Goal: Complete application form

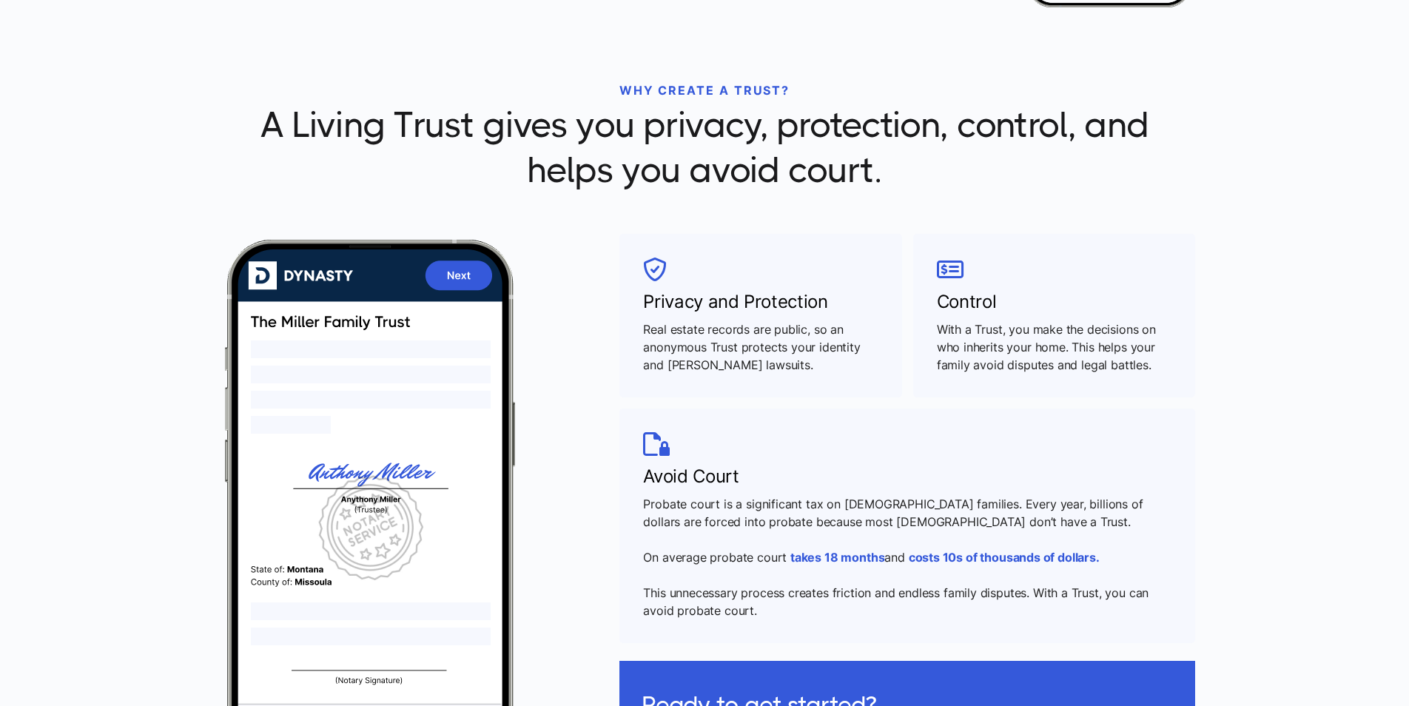
scroll to position [518, 0]
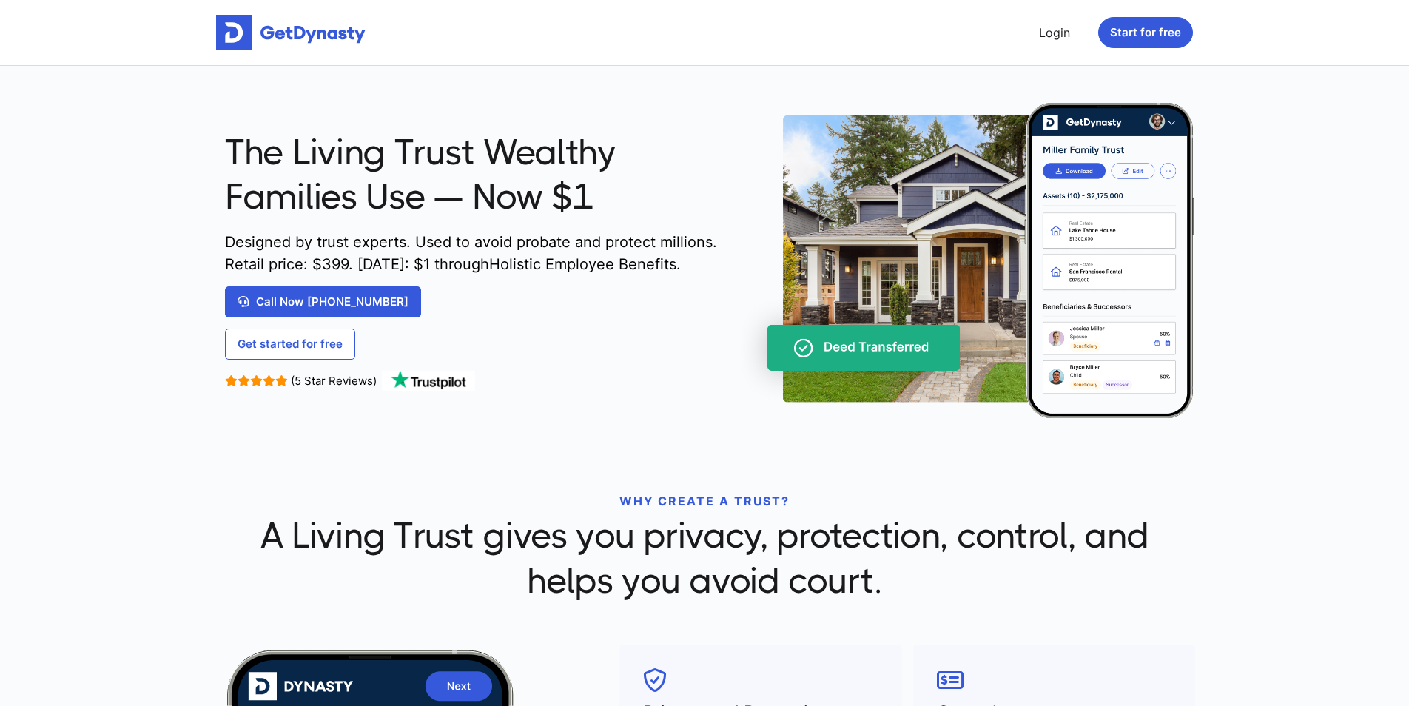
scroll to position [222, 0]
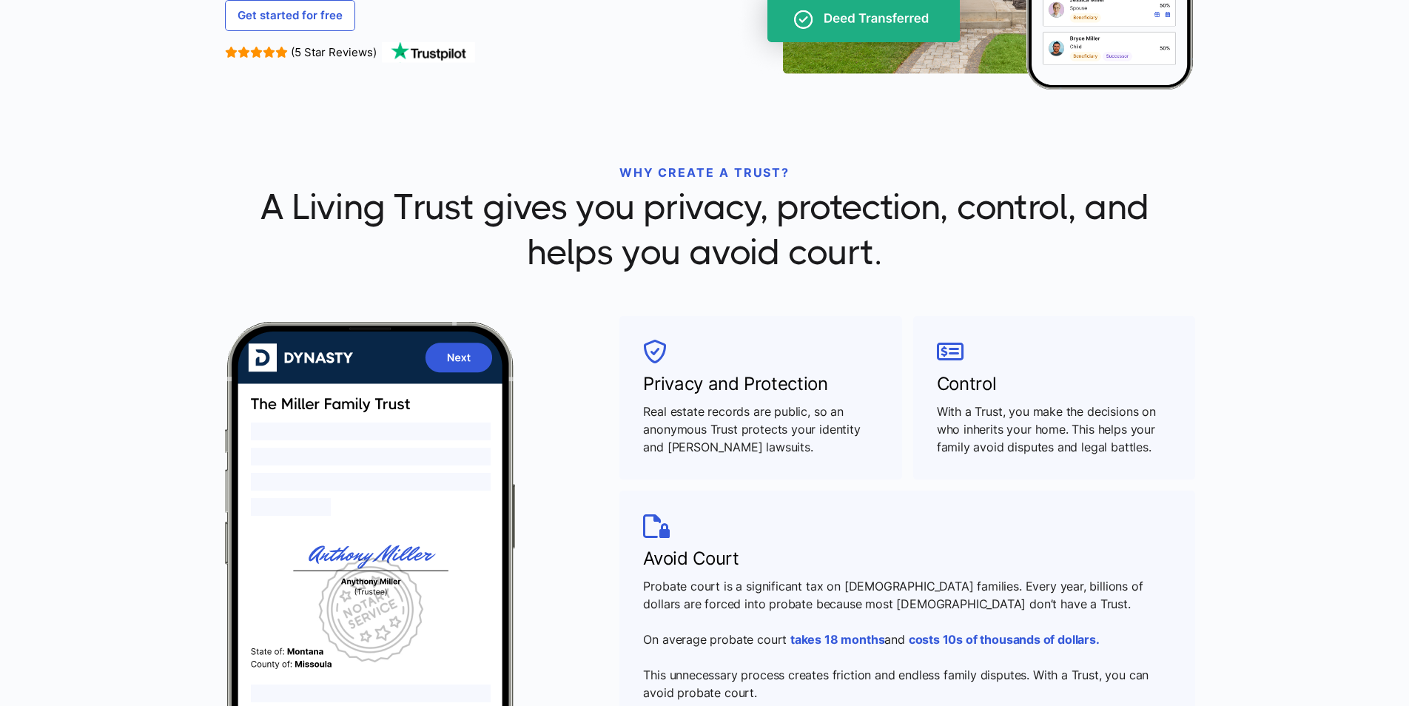
scroll to position [444, 0]
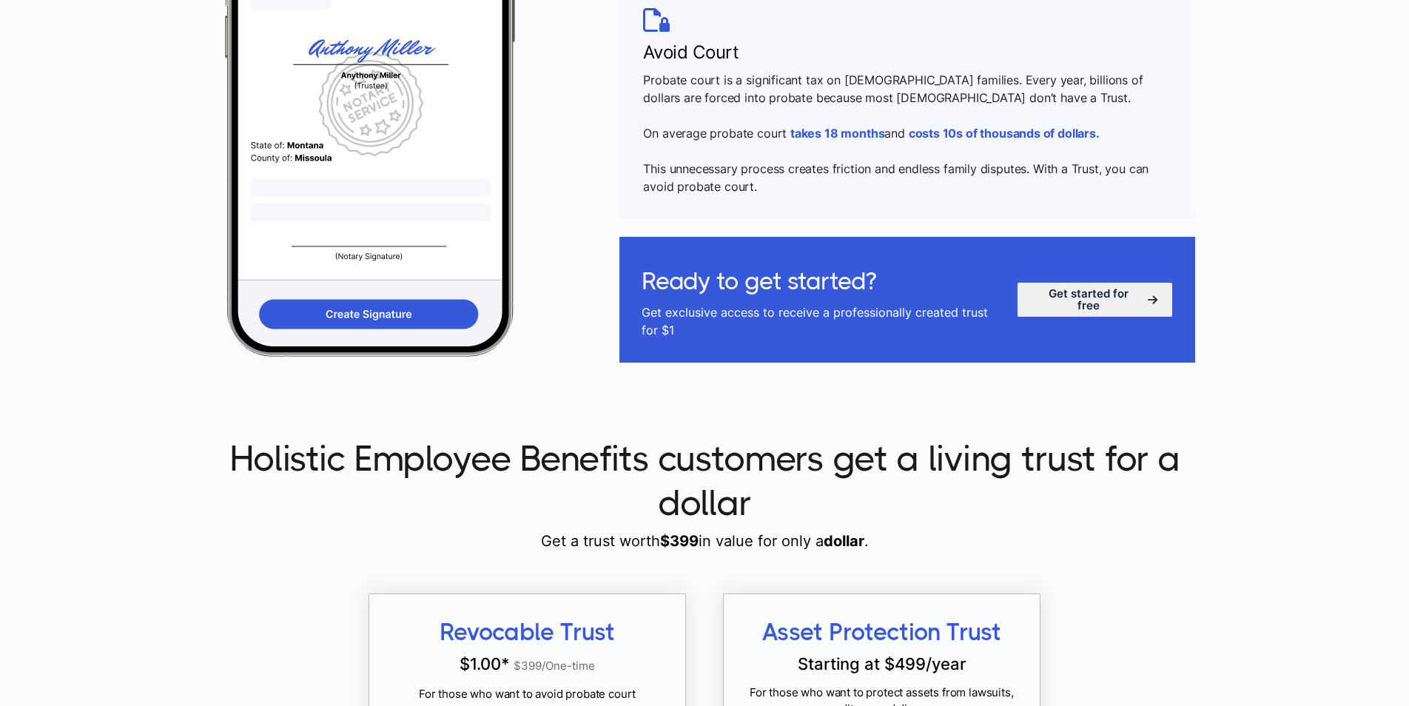
scroll to position [888, 0]
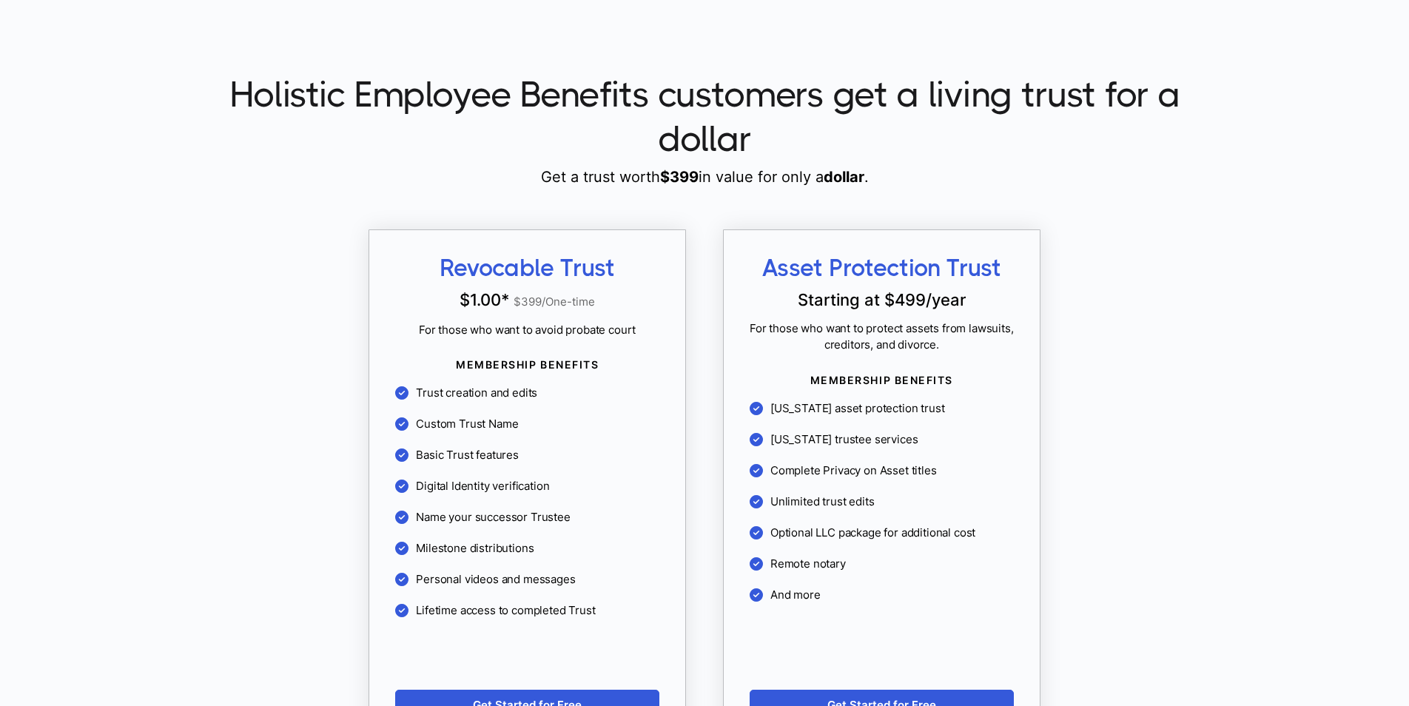
scroll to position [1332, 0]
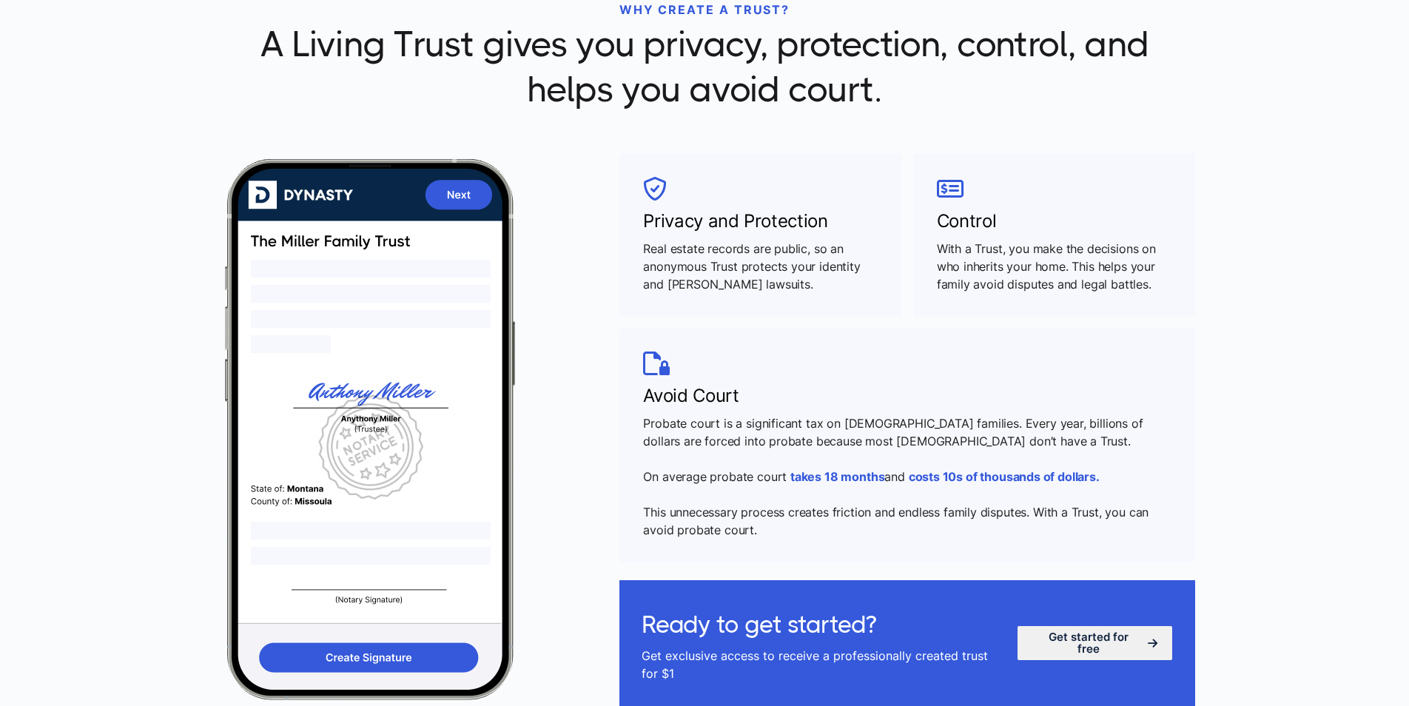
scroll to position [666, 0]
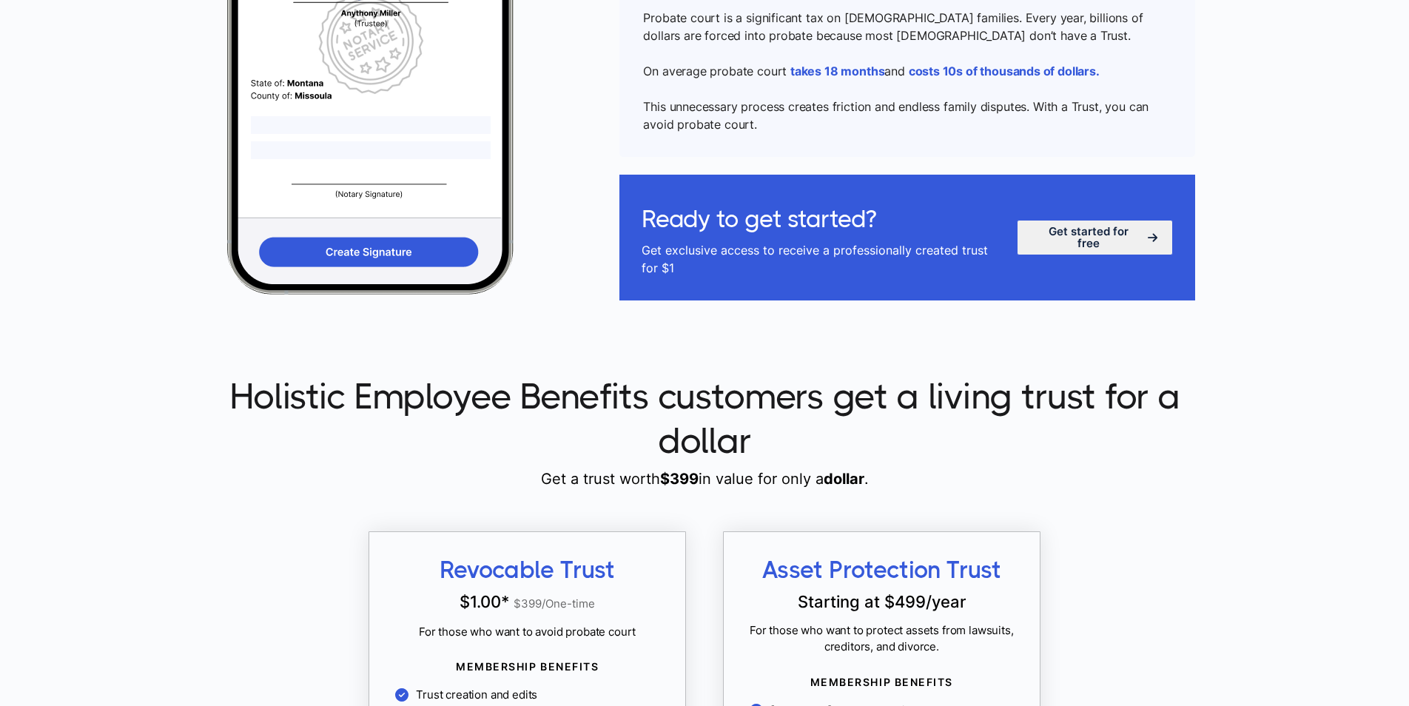
scroll to position [1184, 0]
